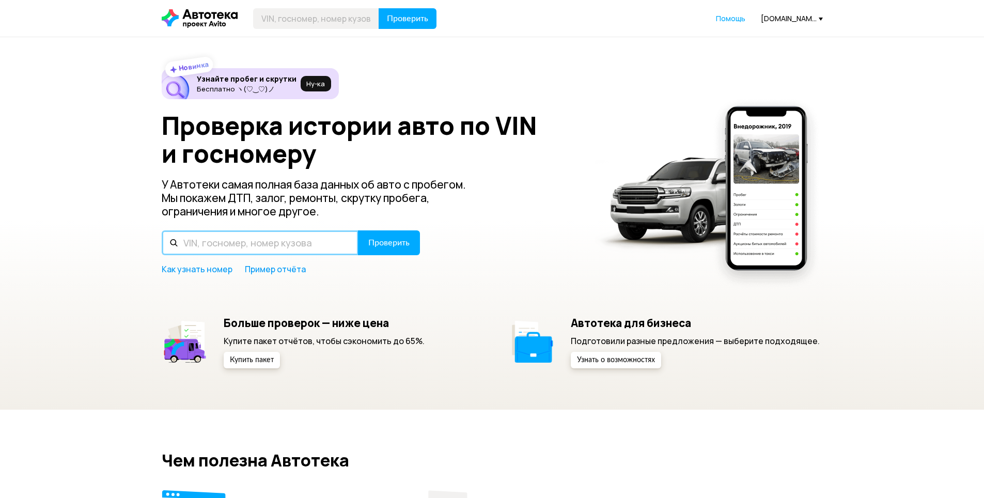
click at [247, 240] on input "text" at bounding box center [260, 242] width 197 height 25
type input "С022НВ116"
click at [358, 230] on button "Проверить" at bounding box center [389, 242] width 62 height 25
click at [236, 235] on input "text" at bounding box center [260, 242] width 197 height 25
click at [358, 230] on button "Проверить" at bounding box center [389, 242] width 62 height 25
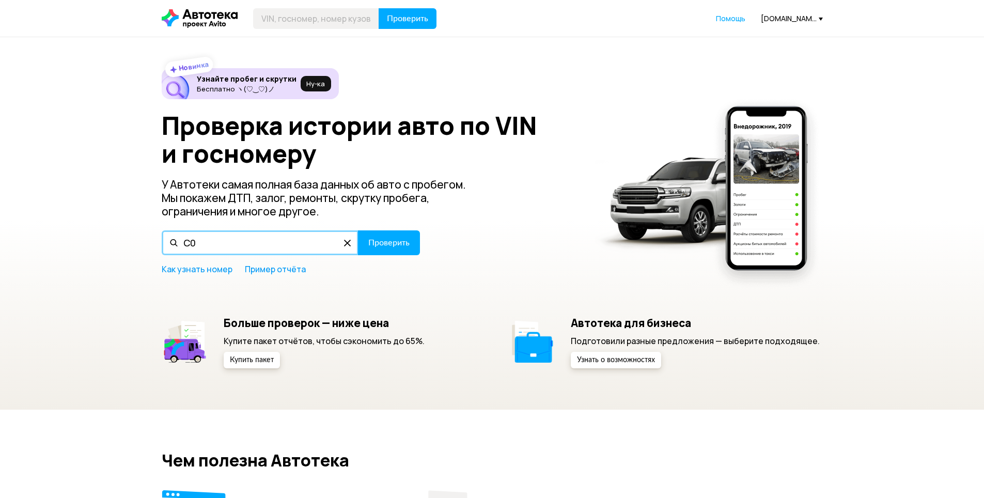
type input "С"
type input "[US_VEHICLE_IDENTIFICATION_NUMBER]"
click at [358, 230] on button "Проверить" at bounding box center [389, 242] width 62 height 25
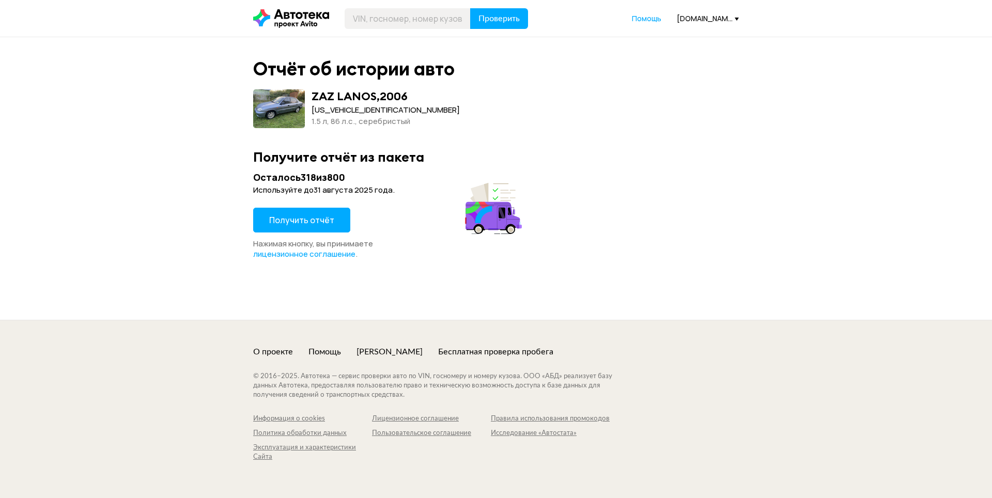
click at [299, 221] on span "Получить отчёт" at bounding box center [301, 219] width 65 height 11
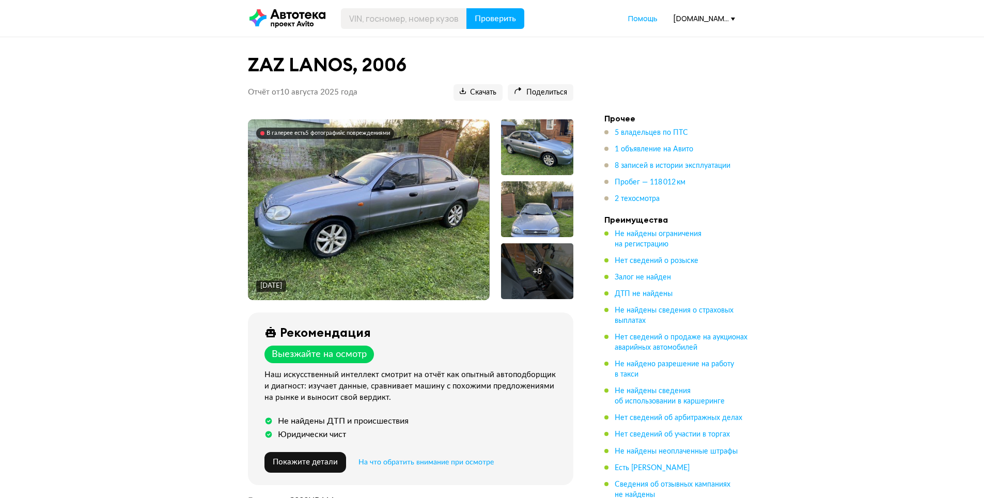
click at [414, 228] on img at bounding box center [368, 209] width 241 height 181
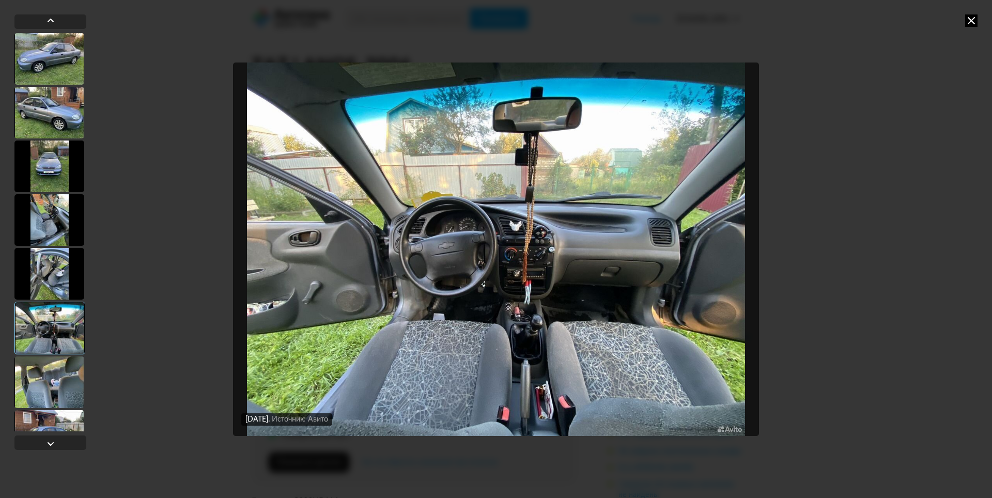
click at [976, 22] on icon at bounding box center [971, 20] width 12 height 12
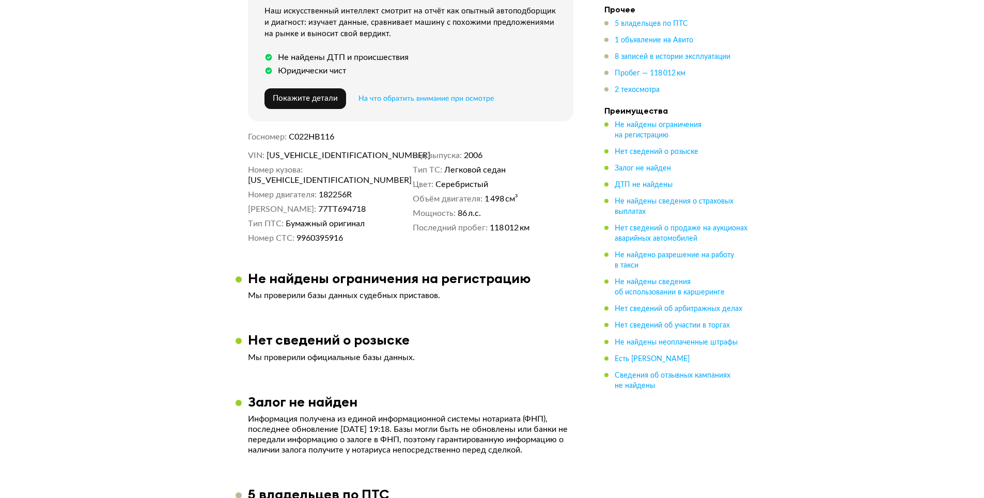
scroll to position [362, 0]
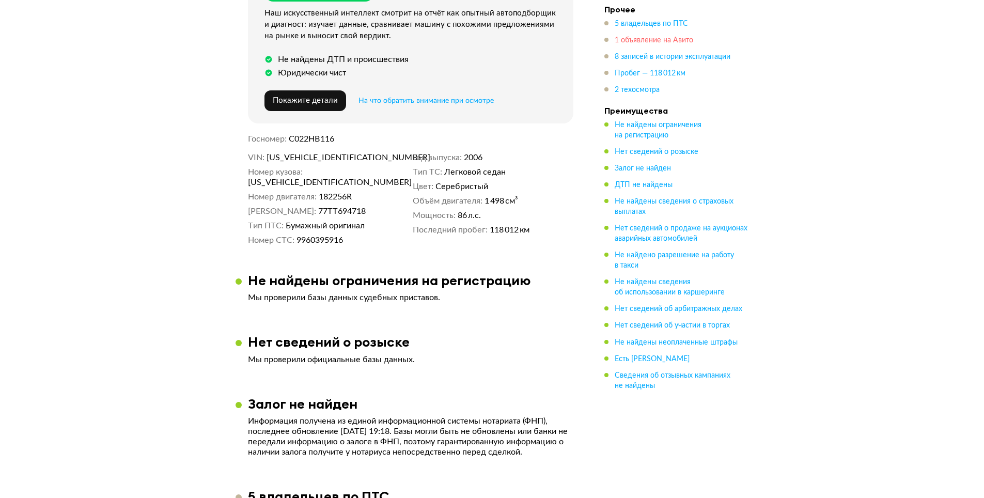
click at [638, 37] on span "1 объявление на Авито" at bounding box center [654, 40] width 79 height 7
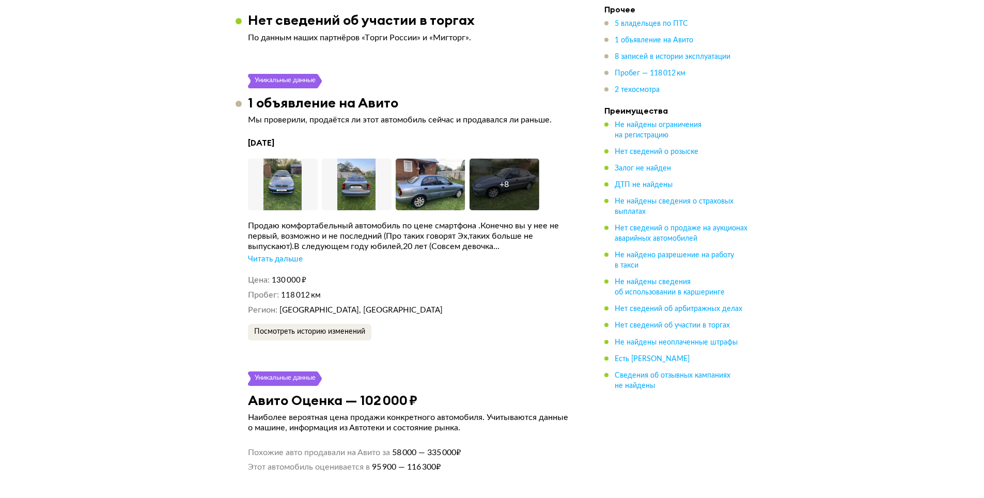
scroll to position [1942, 0]
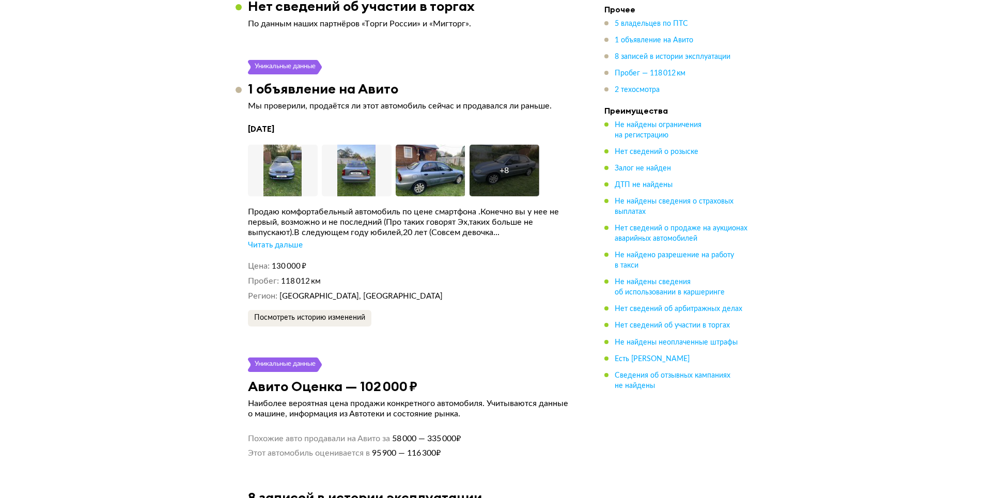
click at [288, 240] on div "Читать дальше" at bounding box center [275, 245] width 55 height 10
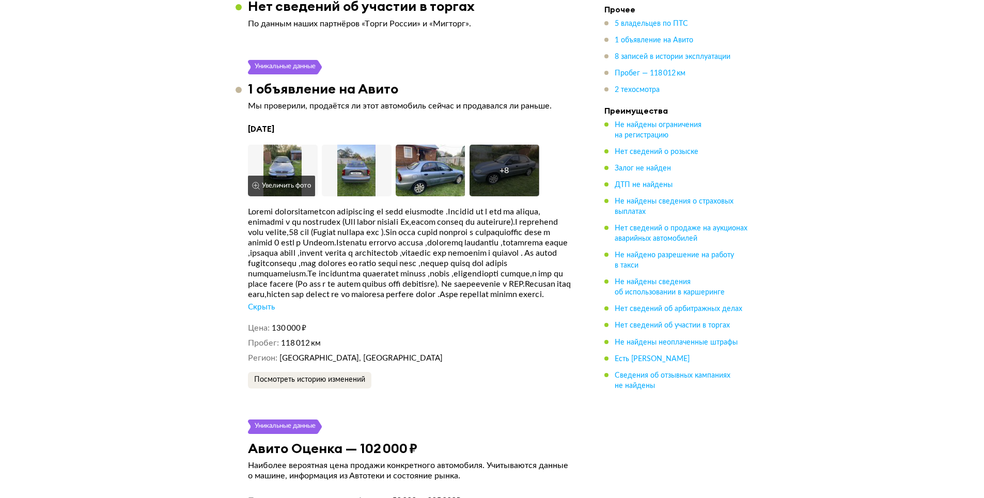
click at [289, 176] on button "Увеличить фото" at bounding box center [281, 186] width 67 height 21
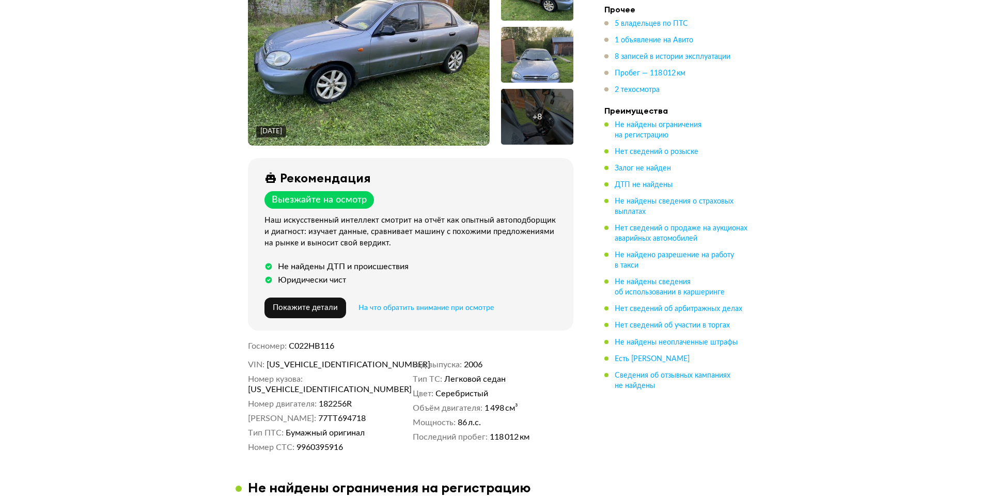
scroll to position [155, 0]
click at [313, 361] on span "[US_VEHICLE_IDENTIFICATION_NUMBER]" at bounding box center [326, 364] width 119 height 10
copy span "[US_VEHICLE_IDENTIFICATION_NUMBER]"
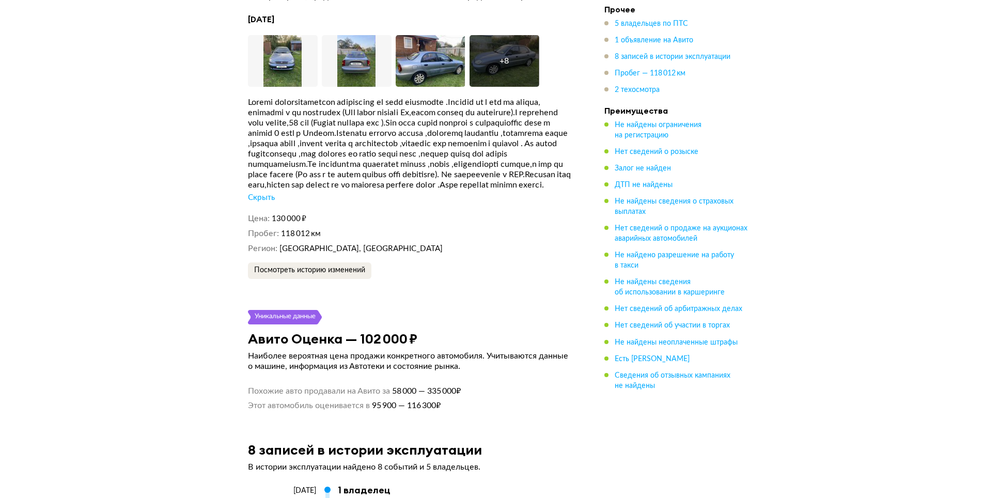
scroll to position [2066, 0]
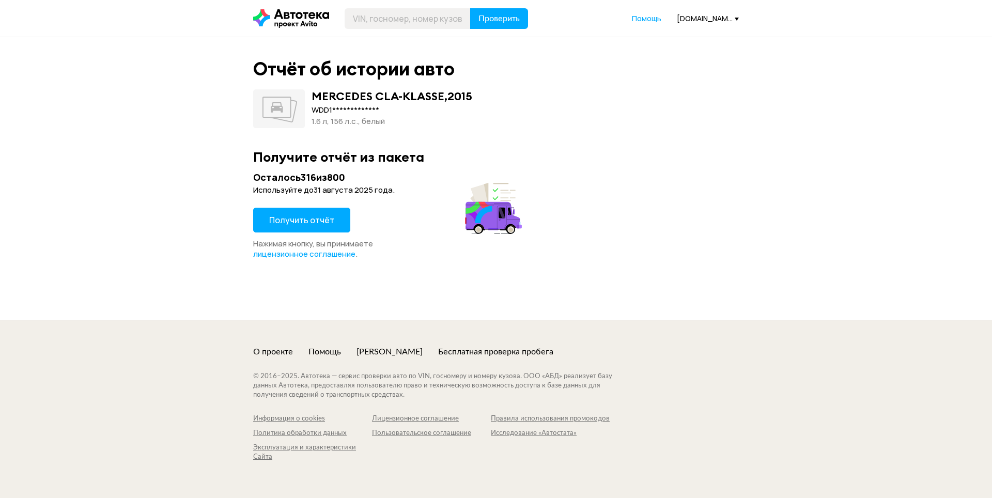
click at [310, 223] on span "Получить отчёт" at bounding box center [301, 219] width 65 height 11
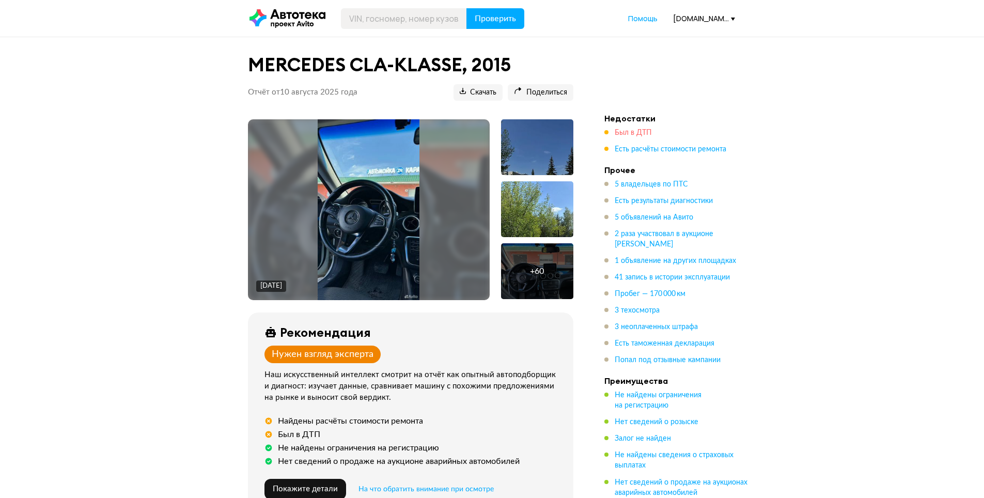
click at [620, 133] on span "Был в ДТП" at bounding box center [633, 132] width 37 height 7
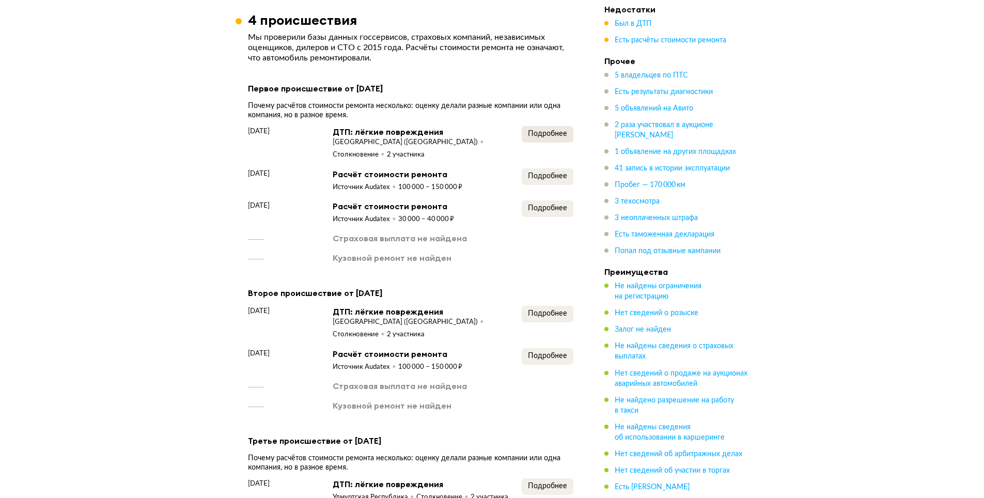
scroll to position [1362, 0]
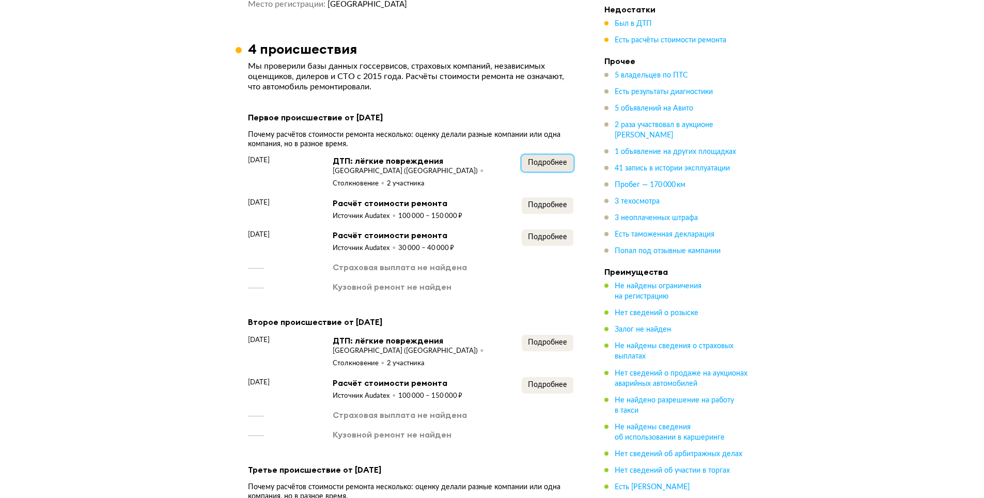
click at [543, 161] on span "Подробнее" at bounding box center [547, 162] width 39 height 7
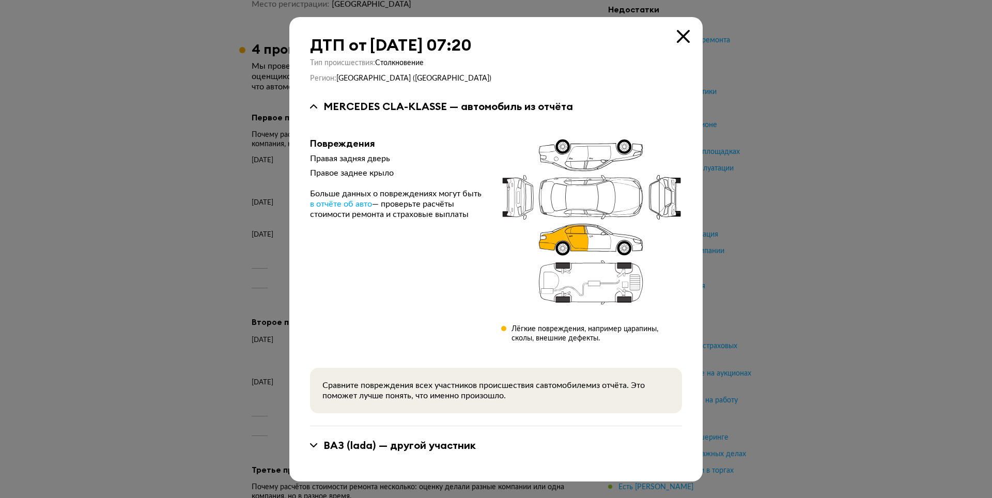
click at [181, 144] on div at bounding box center [496, 249] width 992 height 498
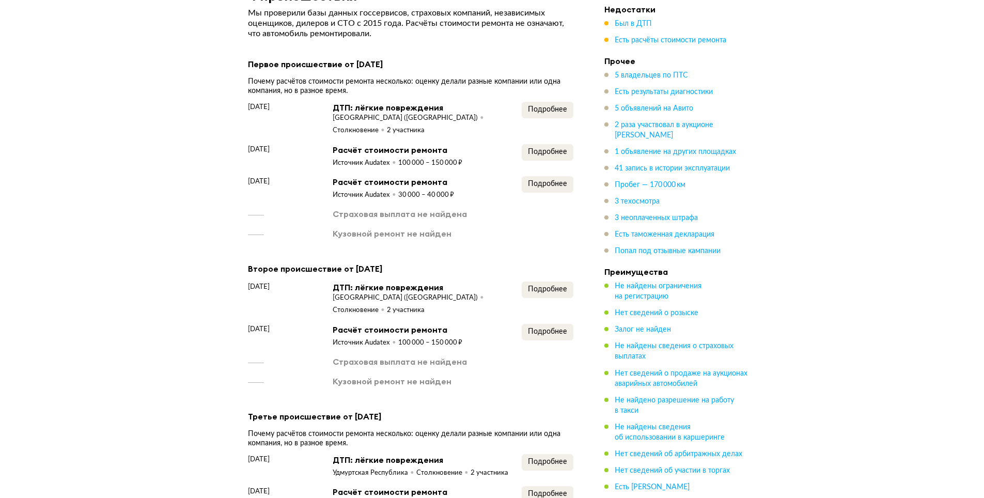
scroll to position [1465, 0]
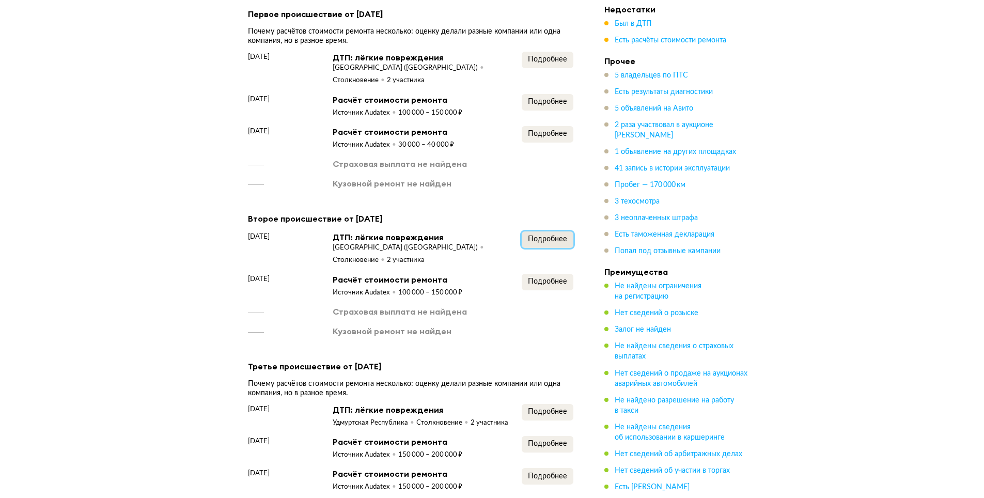
click at [547, 241] on button "Подробнее" at bounding box center [548, 239] width 52 height 17
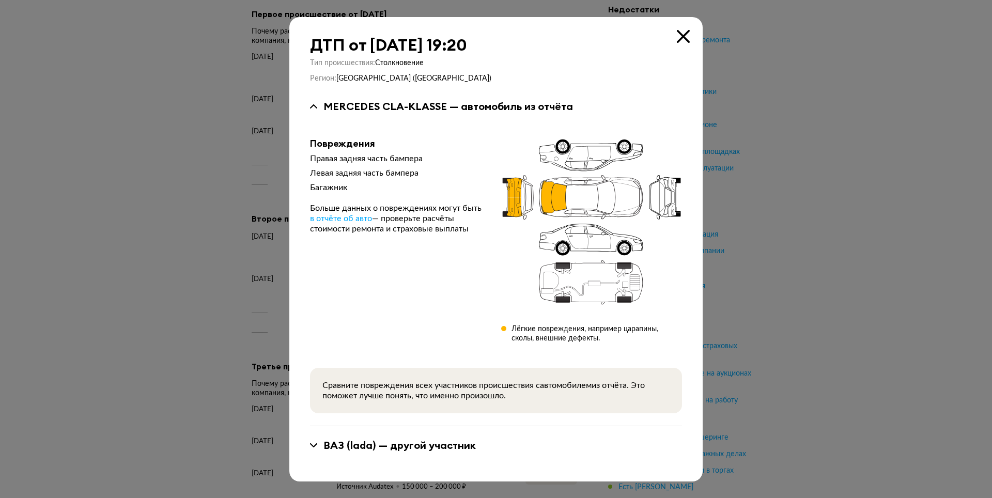
click at [162, 177] on div at bounding box center [496, 249] width 992 height 498
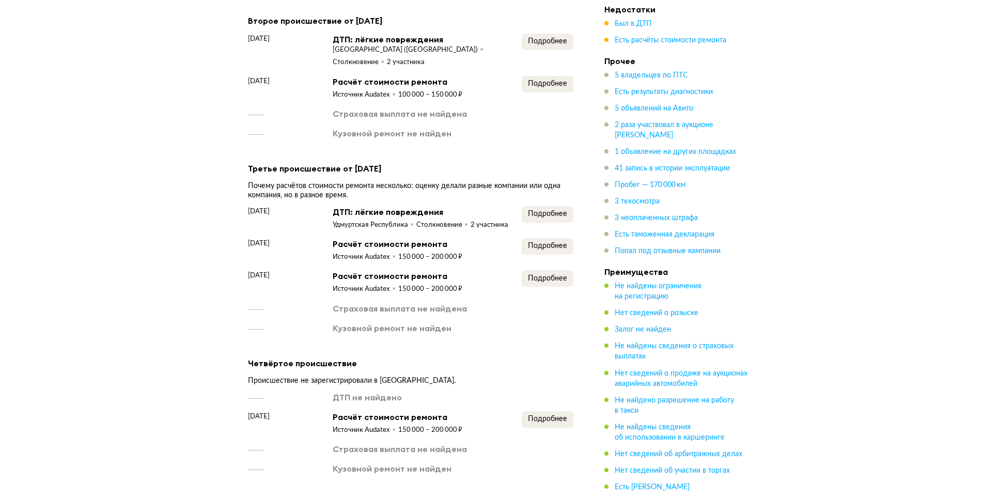
scroll to position [1672, 0]
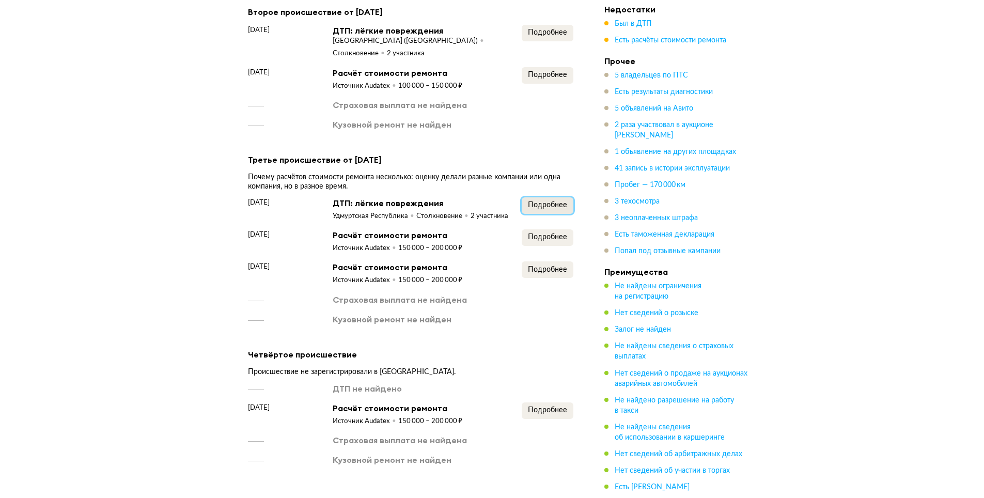
click at [546, 209] on span "Подробнее" at bounding box center [547, 204] width 39 height 7
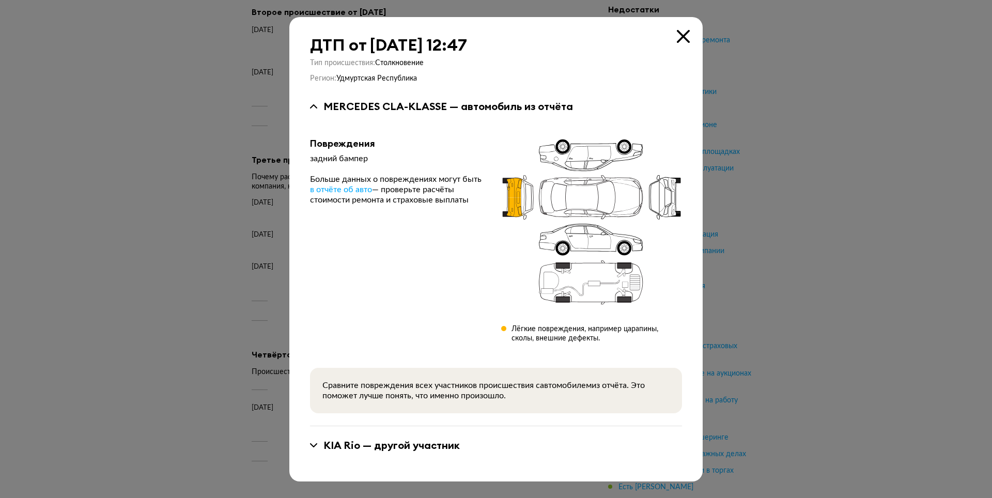
click at [113, 166] on div at bounding box center [496, 249] width 992 height 498
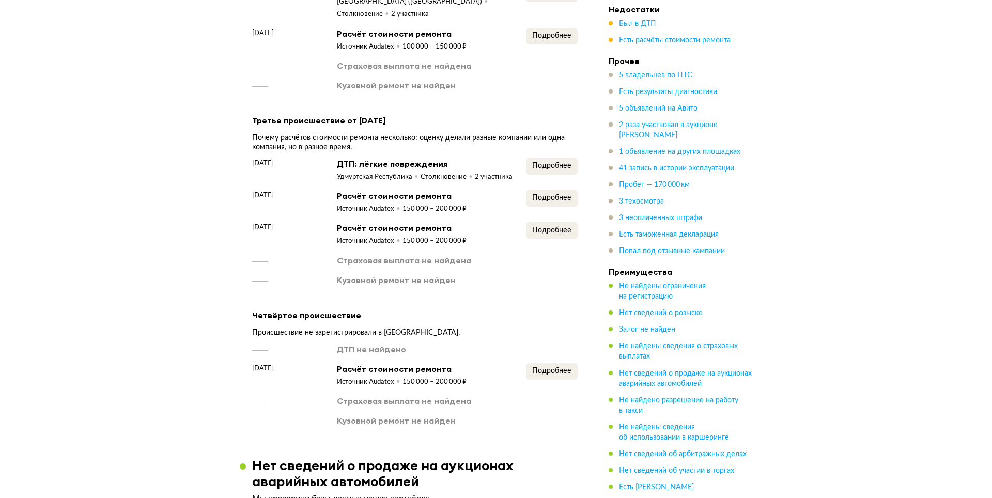
scroll to position [1775, 0]
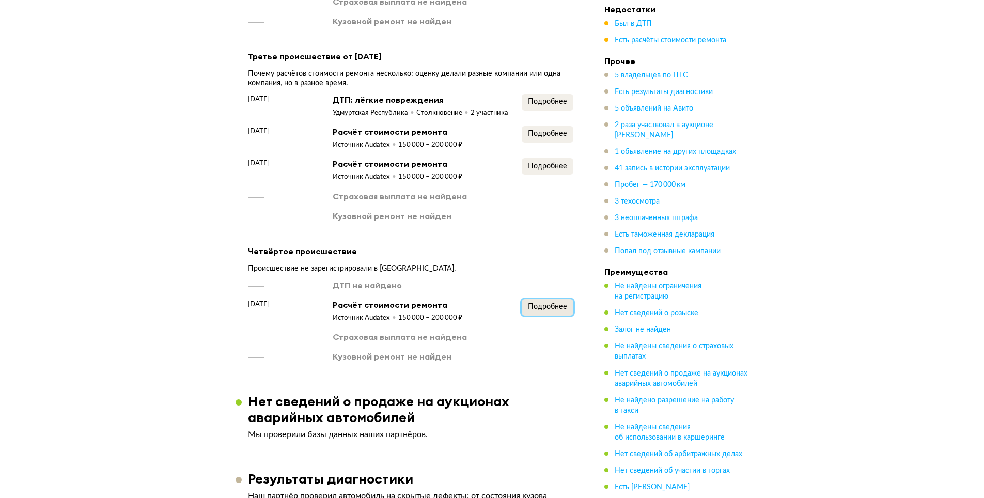
click at [530, 310] on span "Подробнее" at bounding box center [547, 306] width 39 height 7
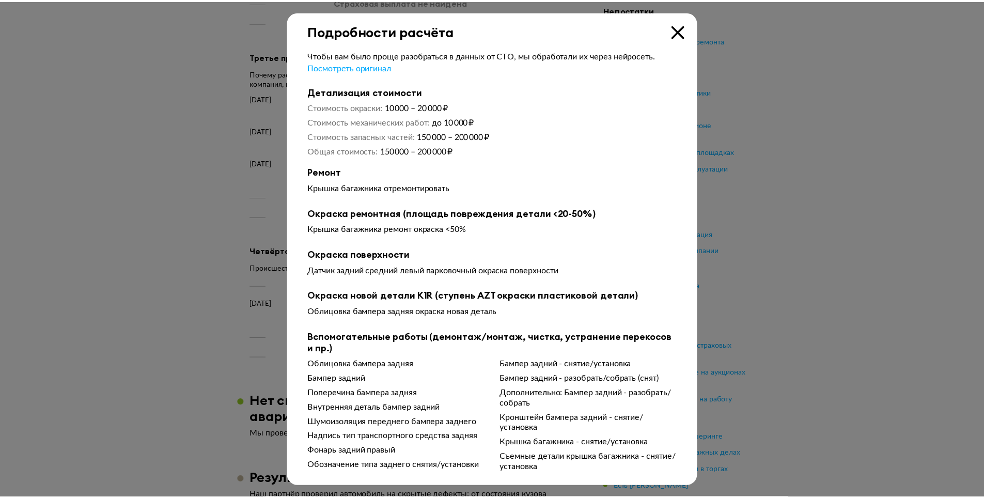
scroll to position [1, 0]
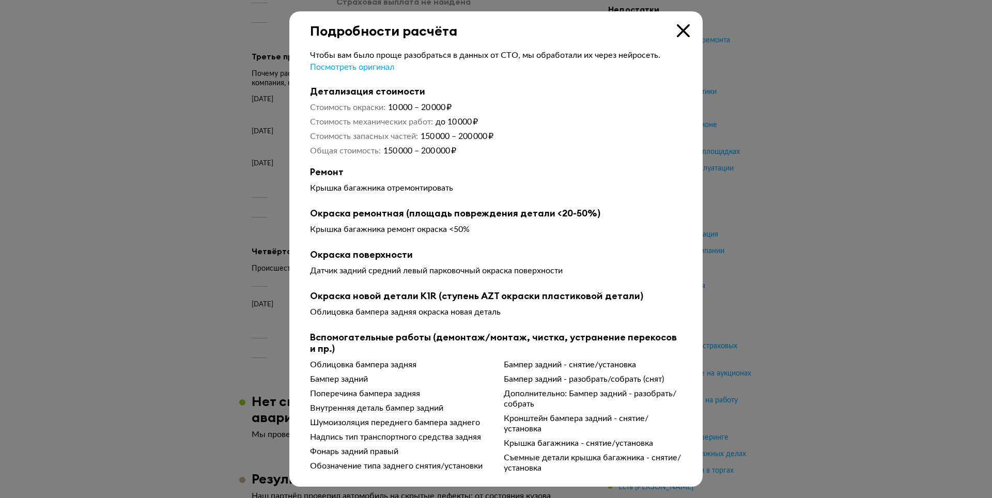
click at [195, 205] on div at bounding box center [496, 249] width 992 height 498
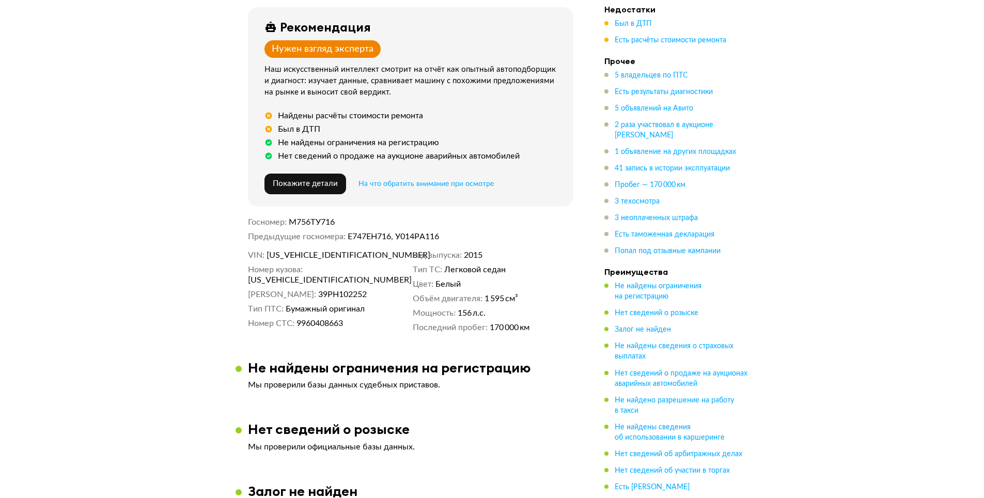
scroll to position [310, 0]
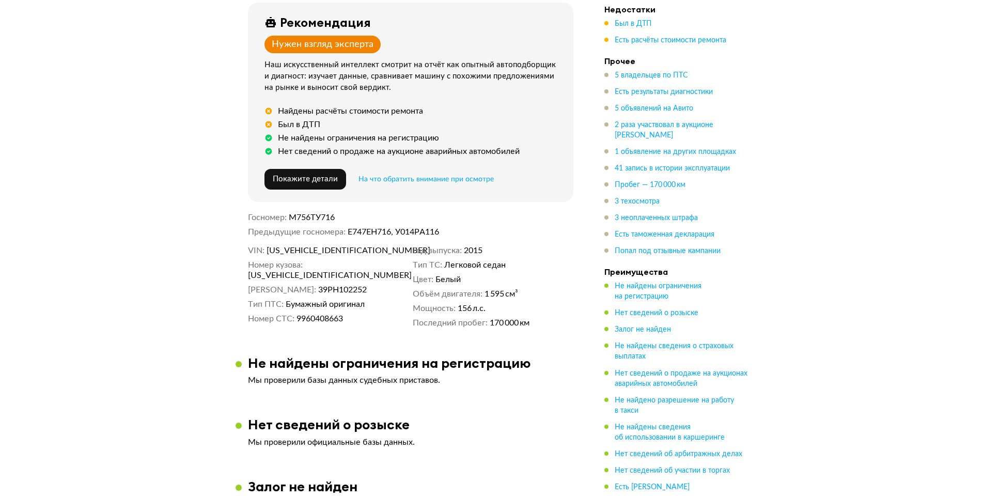
click at [305, 252] on span "WDD1173431N180756" at bounding box center [326, 250] width 119 height 10
copy span "WDD1173431N180756"
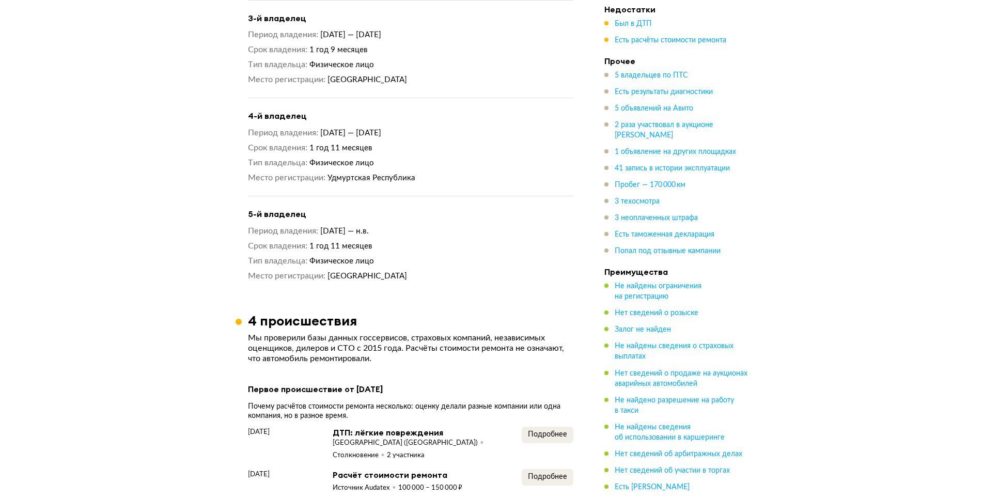
scroll to position [1136, 0]
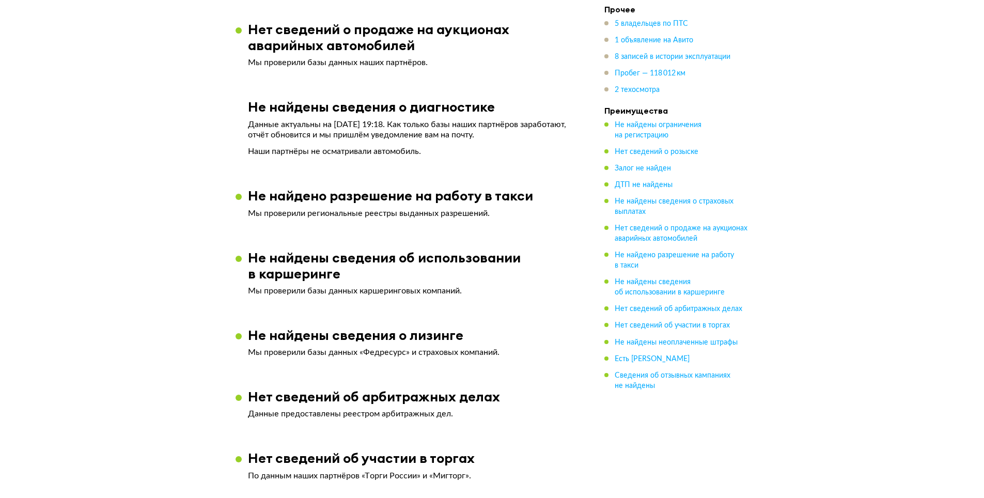
scroll to position [1136, 0]
